Goal: Information Seeking & Learning: Compare options

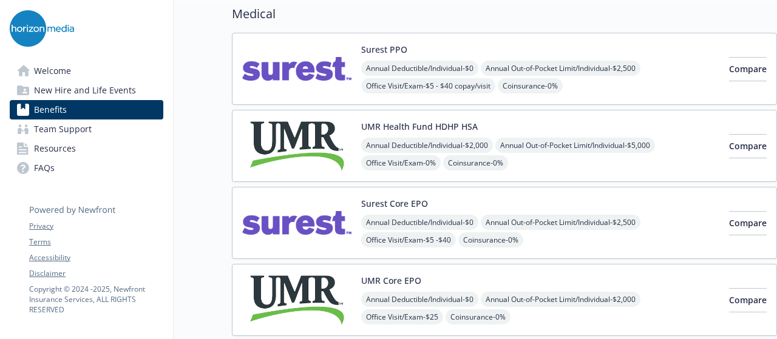
scroll to position [121, 0]
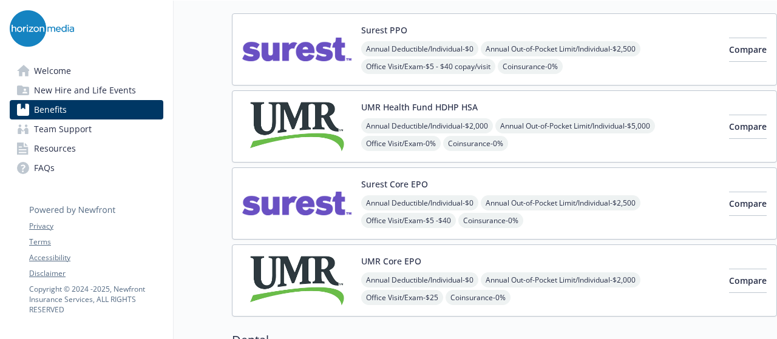
click at [458, 112] on div "UMR Health Fund HDHP HSA Annual Deductible/Individual - $2,000 Annual Out-of-Po…" at bounding box center [540, 127] width 358 height 52
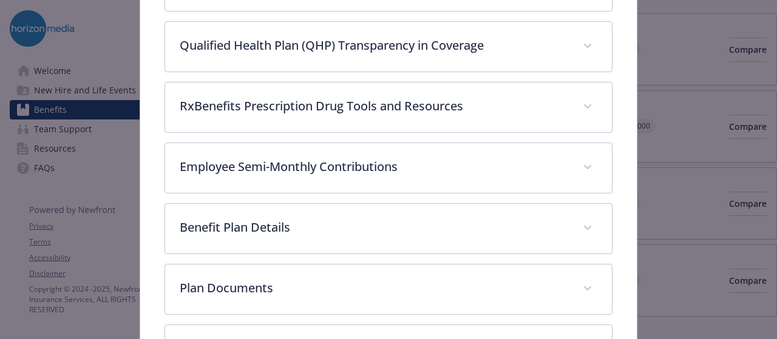
scroll to position [765, 0]
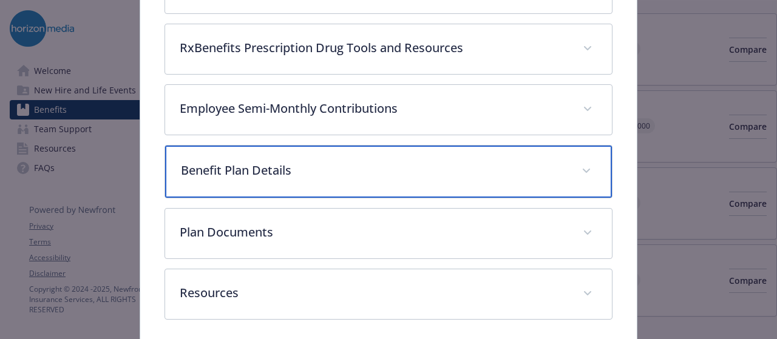
click at [364, 161] on p "Benefit Plan Details" at bounding box center [373, 170] width 385 height 18
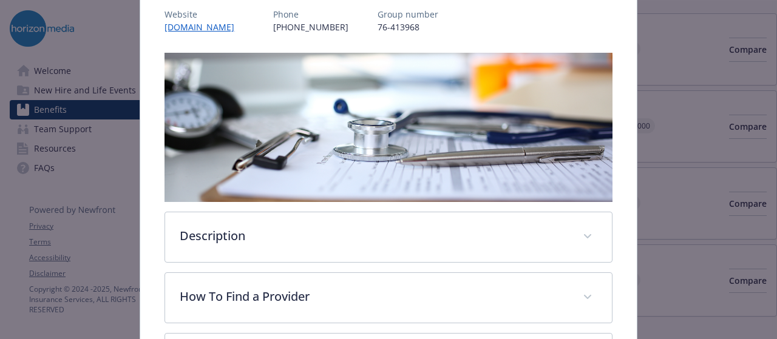
scroll to position [16, 0]
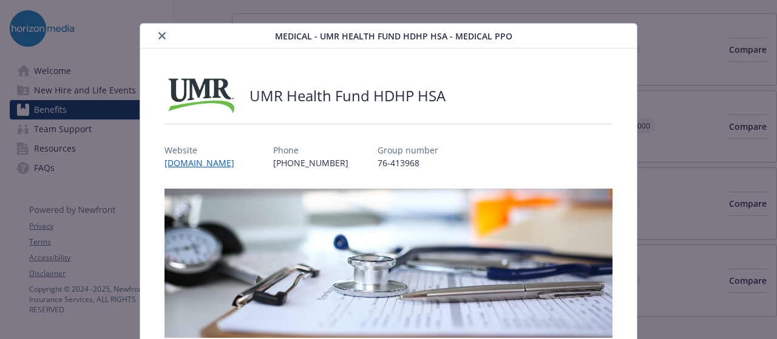
click at [159, 36] on icon "close" at bounding box center [161, 35] width 7 height 7
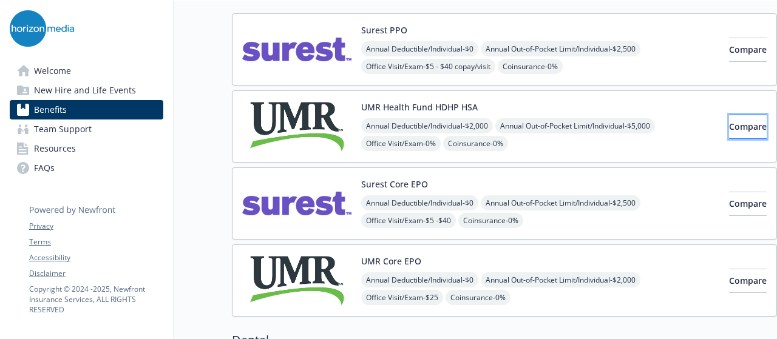
click at [729, 125] on span "Compare" at bounding box center [748, 127] width 38 height 12
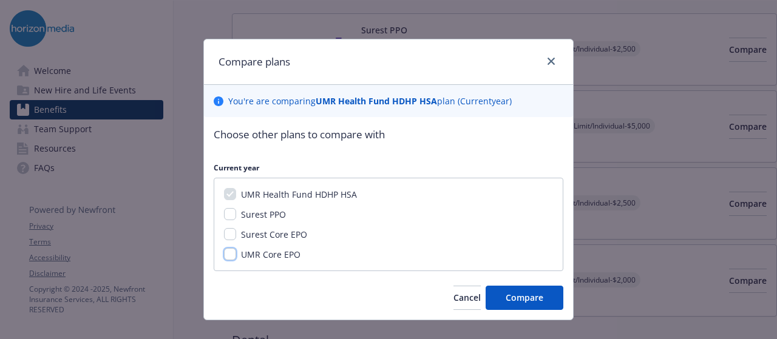
click at [224, 256] on input "UMR Core EPO" at bounding box center [230, 254] width 12 height 12
checkbox input "true"
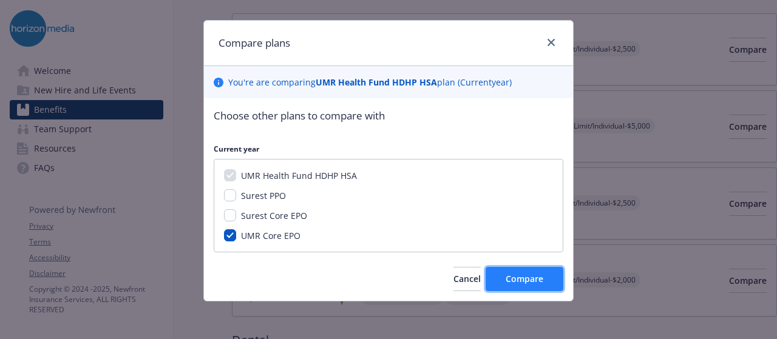
click at [528, 282] on span "Compare" at bounding box center [525, 279] width 38 height 12
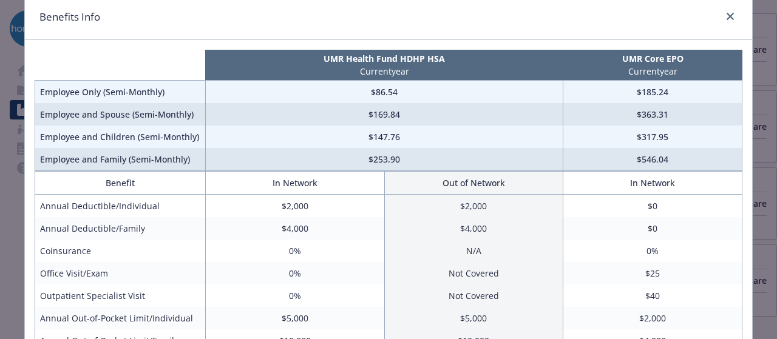
scroll to position [61, 0]
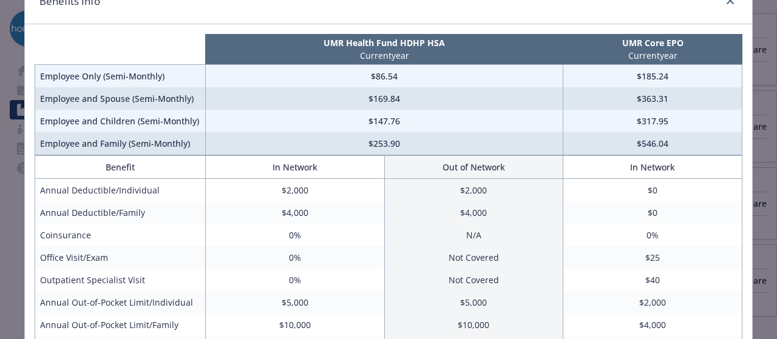
click at [367, 99] on td "$169.84" at bounding box center [384, 98] width 358 height 22
drag, startPoint x: 367, startPoint y: 99, endPoint x: 381, endPoint y: 99, distance: 13.4
click at [370, 99] on td "$169.84" at bounding box center [384, 98] width 358 height 22
click at [395, 97] on td "$169.84" at bounding box center [384, 98] width 358 height 22
click at [727, 4] on link "close" at bounding box center [730, 0] width 15 height 15
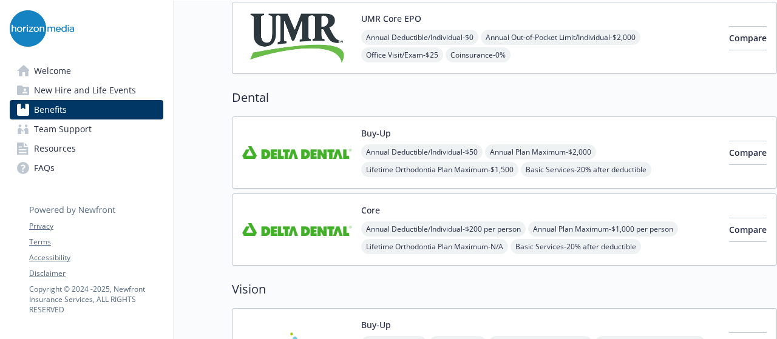
scroll to position [425, 0]
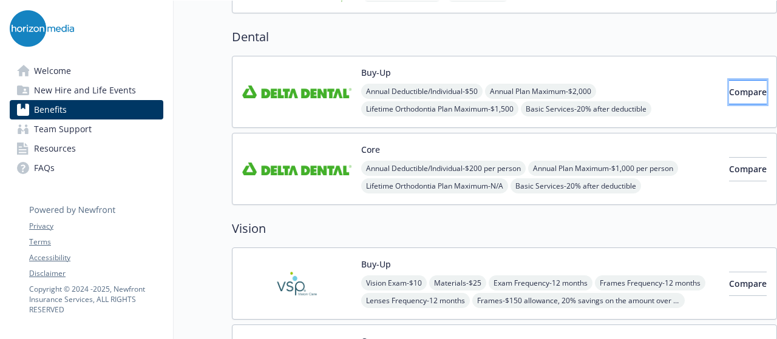
click at [729, 86] on span "Compare" at bounding box center [748, 92] width 38 height 12
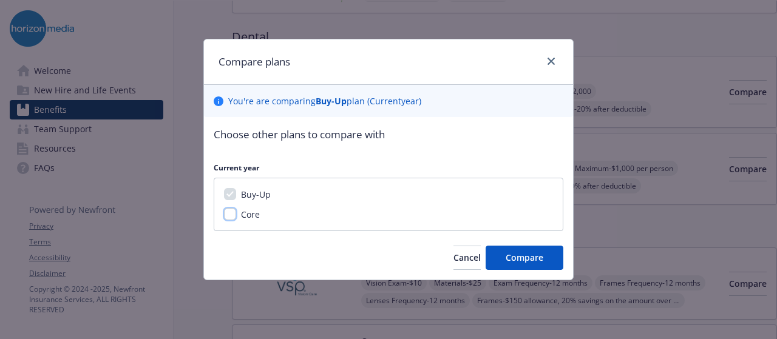
click at [224, 214] on input "Core" at bounding box center [230, 214] width 12 height 12
checkbox input "true"
click at [507, 264] on button "Compare" at bounding box center [525, 258] width 78 height 24
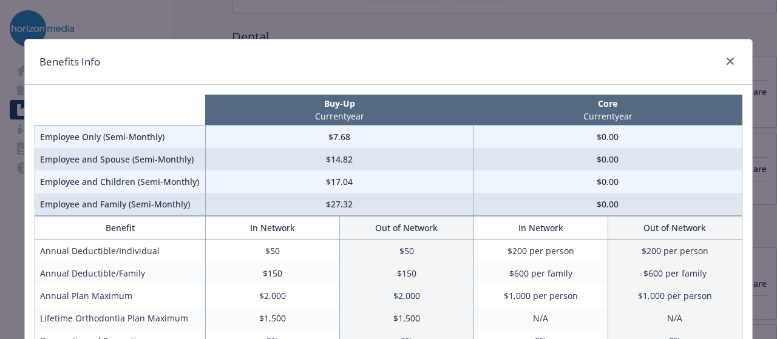
click at [327, 158] on td "$14.82" at bounding box center [339, 159] width 268 height 22
drag, startPoint x: 344, startPoint y: 160, endPoint x: 357, endPoint y: 160, distance: 12.8
click at [357, 160] on td "$14.82" at bounding box center [339, 159] width 268 height 22
click at [339, 165] on td "$14.82" at bounding box center [339, 159] width 268 height 22
drag, startPoint x: 323, startPoint y: 160, endPoint x: 347, endPoint y: 157, distance: 24.6
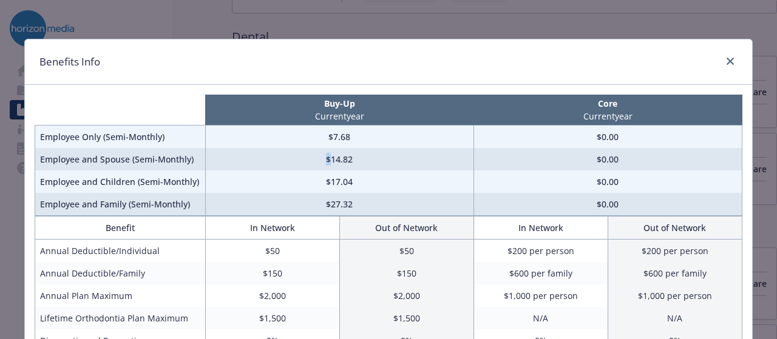
click at [337, 158] on td "$14.82" at bounding box center [339, 159] width 268 height 22
click at [344, 160] on td "$14.82" at bounding box center [339, 159] width 268 height 22
click at [339, 161] on td "$14.82" at bounding box center [339, 159] width 268 height 22
click at [729, 66] on link "close" at bounding box center [730, 61] width 15 height 15
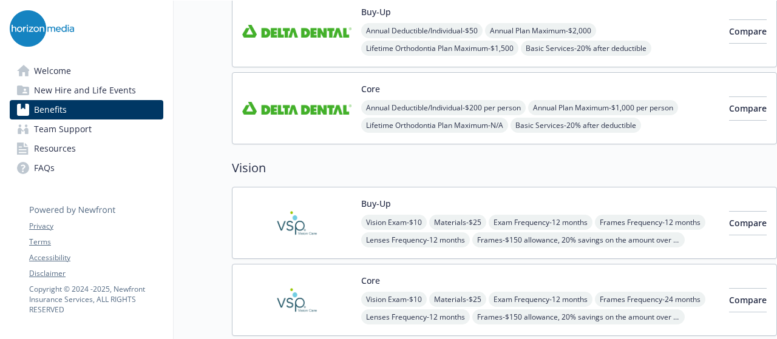
scroll to position [546, 0]
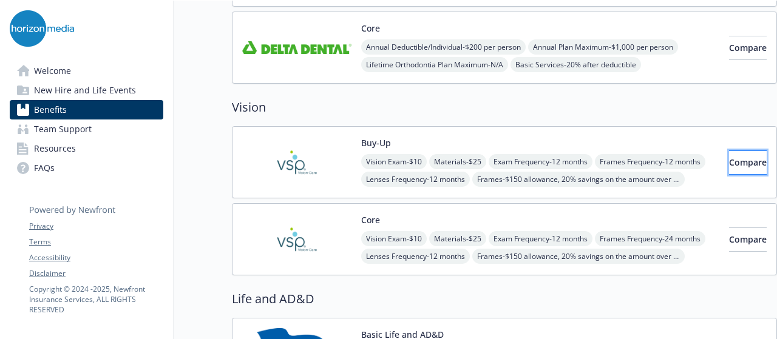
click at [747, 161] on button "Compare" at bounding box center [748, 163] width 38 height 24
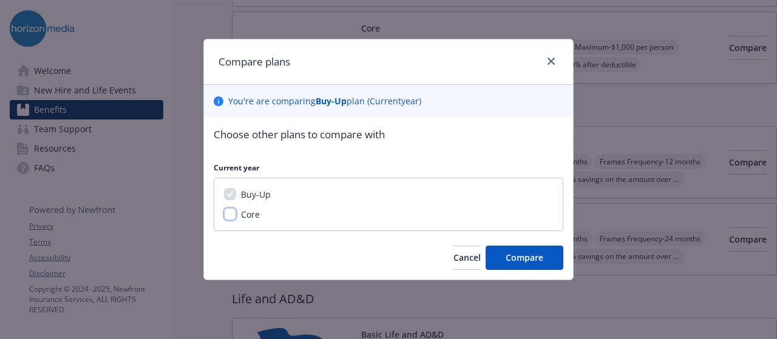
click at [235, 217] on input "Core" at bounding box center [230, 214] width 12 height 12
checkbox input "true"
click at [526, 257] on span "Compare" at bounding box center [525, 258] width 38 height 12
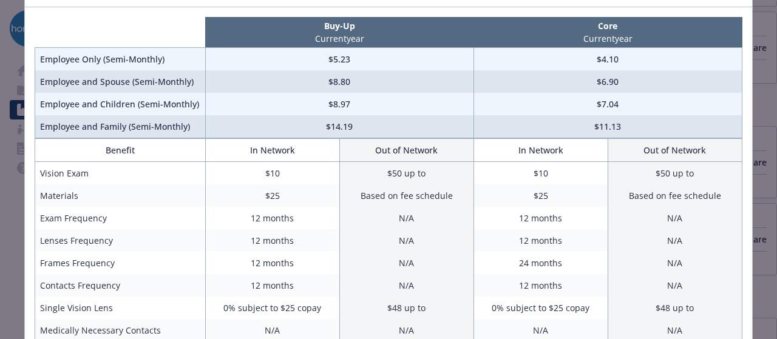
scroll to position [0, 0]
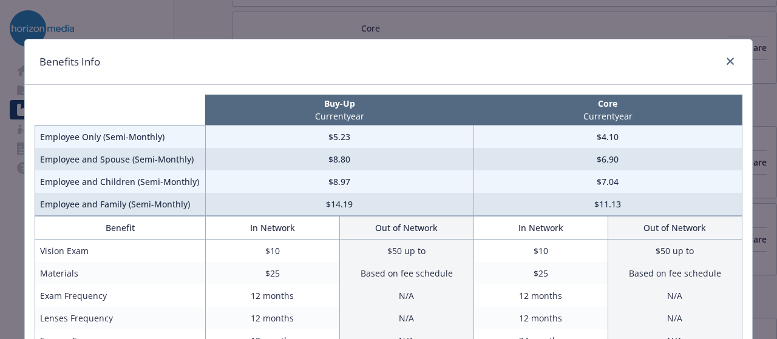
click at [739, 53] on div "Benefits Info" at bounding box center [388, 62] width 727 height 46
click at [727, 63] on icon "close" at bounding box center [730, 61] width 7 height 7
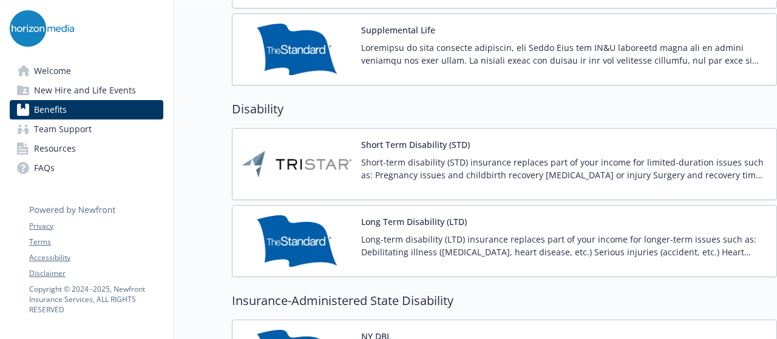
scroll to position [911, 0]
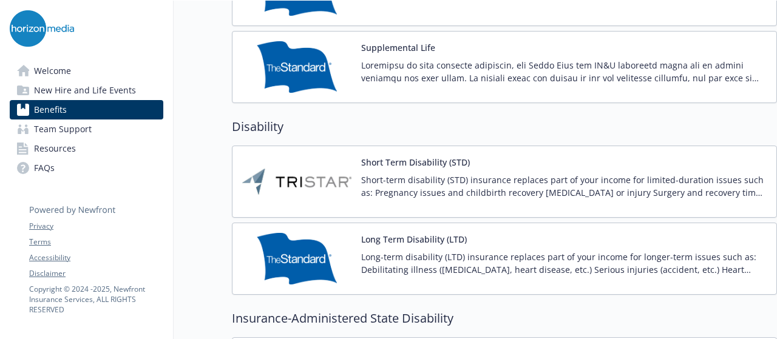
click at [514, 86] on div at bounding box center [563, 76] width 405 height 34
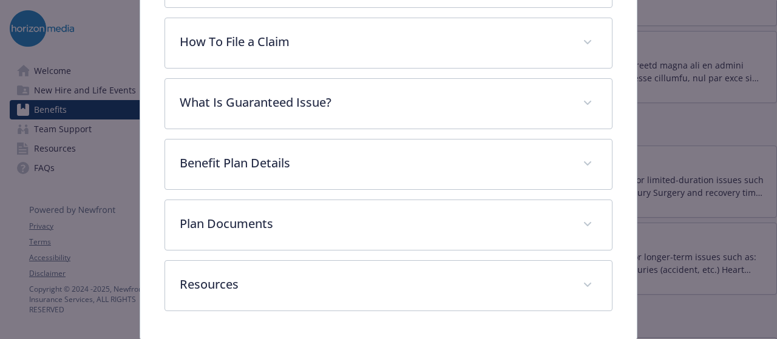
scroll to position [401, 0]
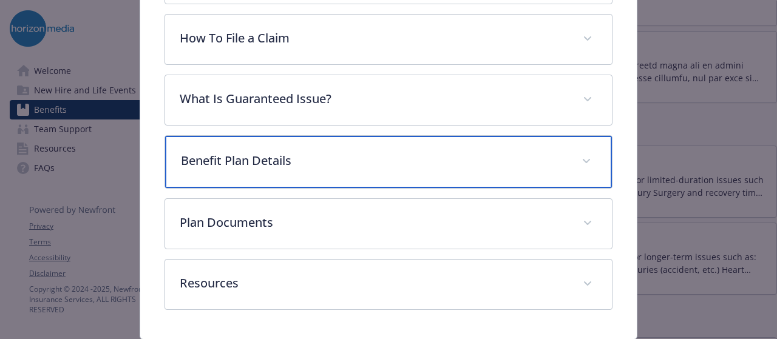
click at [393, 154] on p "Benefit Plan Details" at bounding box center [373, 161] width 385 height 18
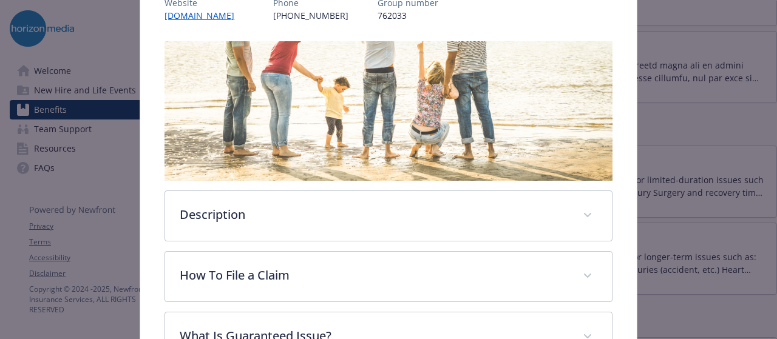
scroll to position [36, 0]
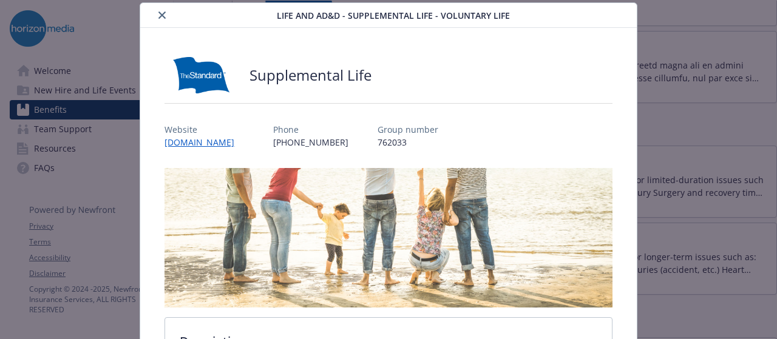
click at [160, 16] on icon "close" at bounding box center [161, 15] width 7 height 7
